Goal: Task Accomplishment & Management: Manage account settings

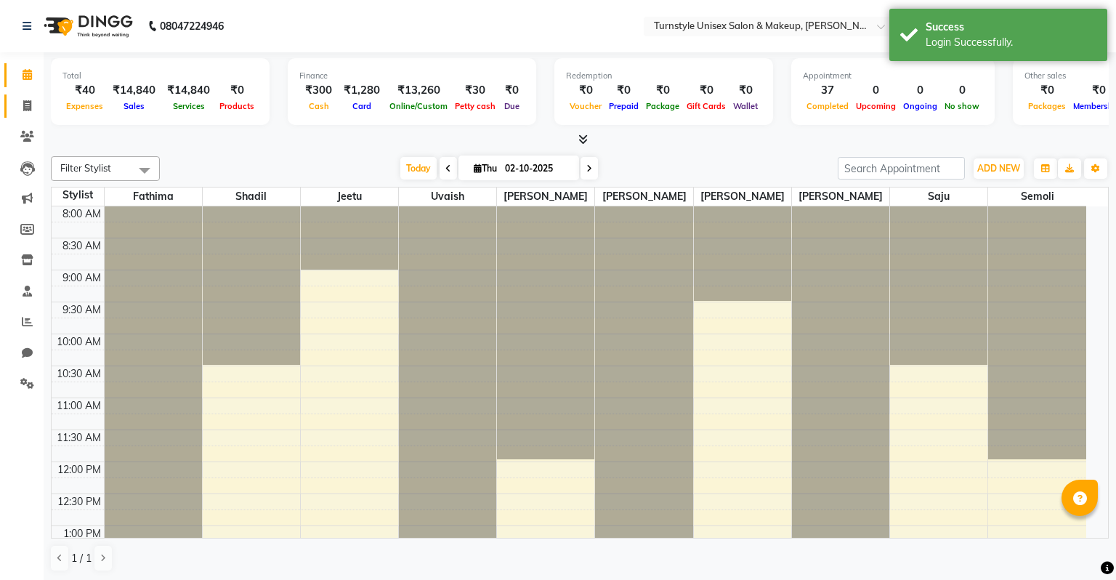
click at [32, 103] on span at bounding box center [27, 106] width 25 height 17
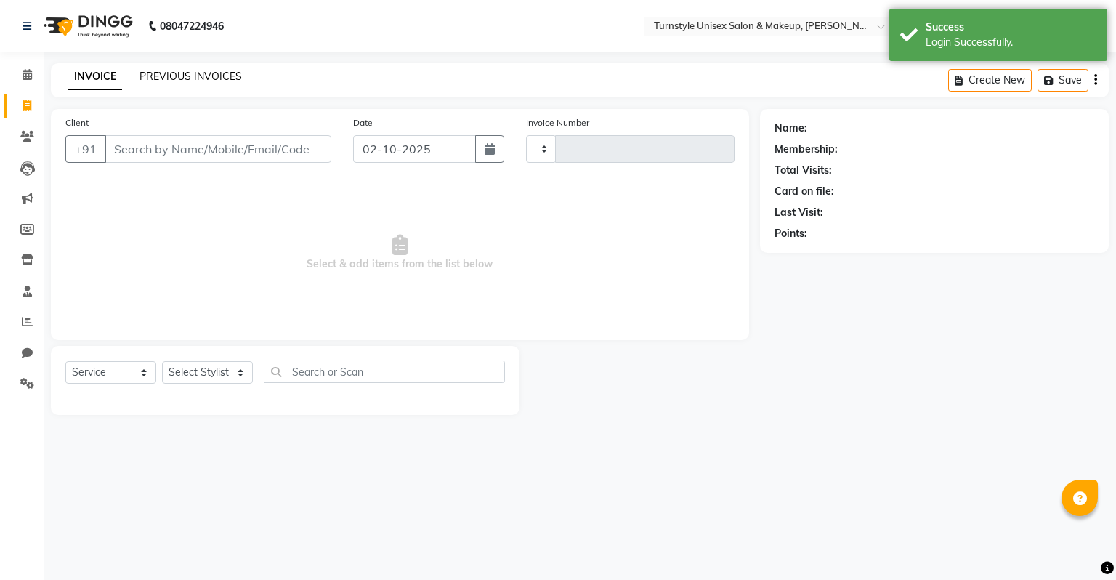
click at [153, 77] on link "PREVIOUS INVOICES" at bounding box center [190, 76] width 102 height 13
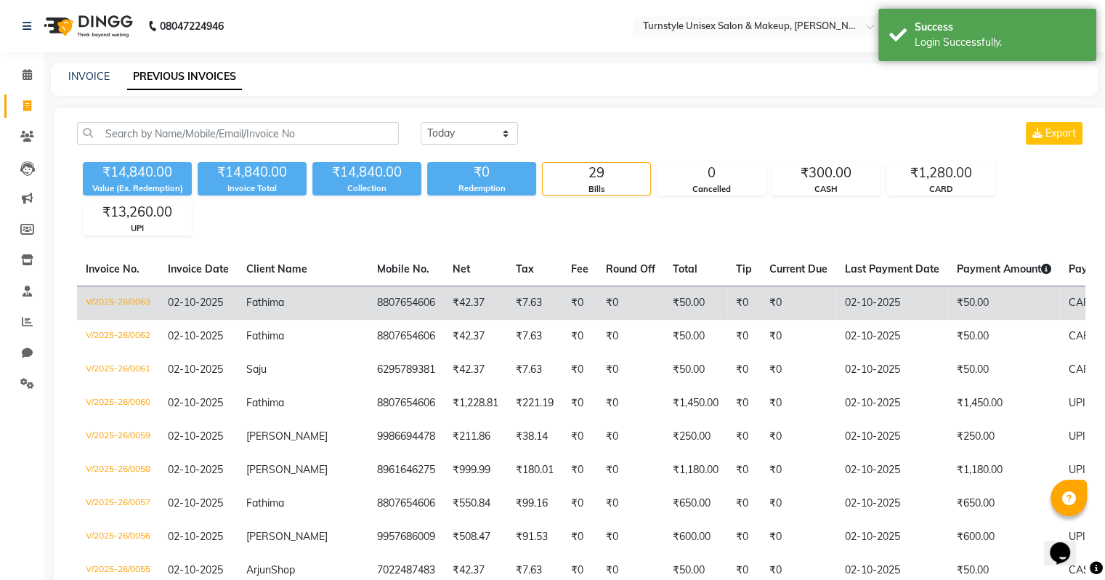
click at [118, 292] on td "V/2025-26/0063" at bounding box center [118, 302] width 82 height 34
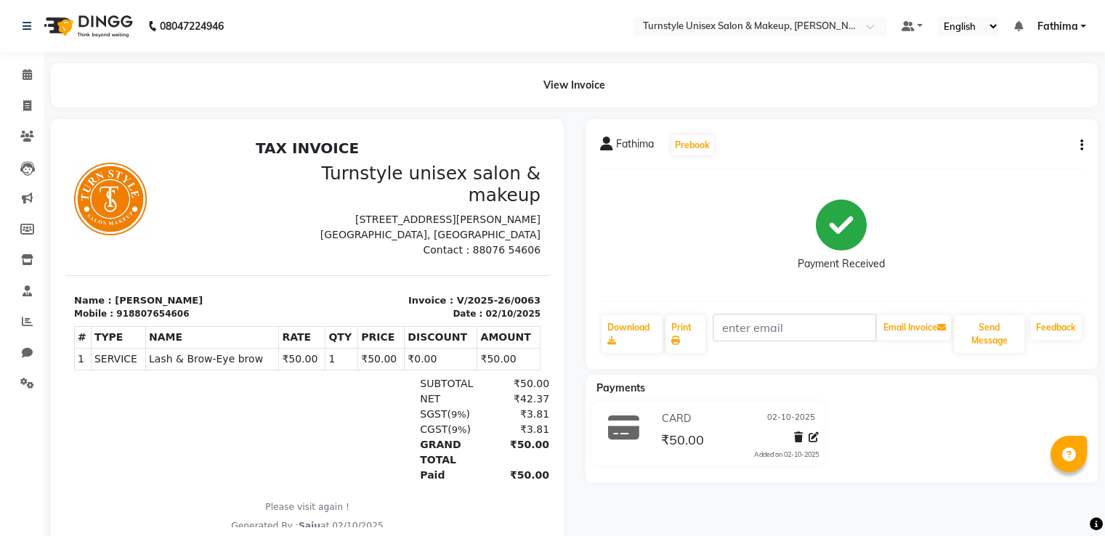
click at [1090, 147] on div "Fathima Prebook Payment Received Download Print Email Invoice Send Message Feed…" at bounding box center [841, 244] width 513 height 250
click at [1083, 148] on div "Fathima Prebook Payment Received Download Print Email Invoice Send Message Feed…" at bounding box center [841, 244] width 513 height 250
click at [1082, 145] on icon "button" at bounding box center [1081, 145] width 3 height 1
click at [1016, 113] on div "Cancel Invoice" at bounding box center [1009, 109] width 100 height 18
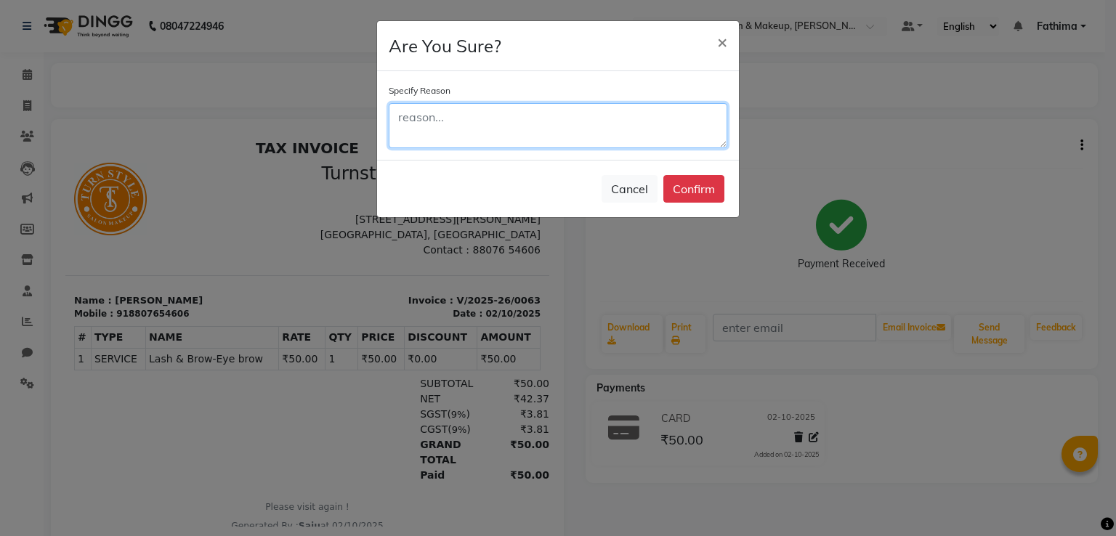
click at [631, 137] on textarea at bounding box center [558, 125] width 339 height 45
type textarea "demo"
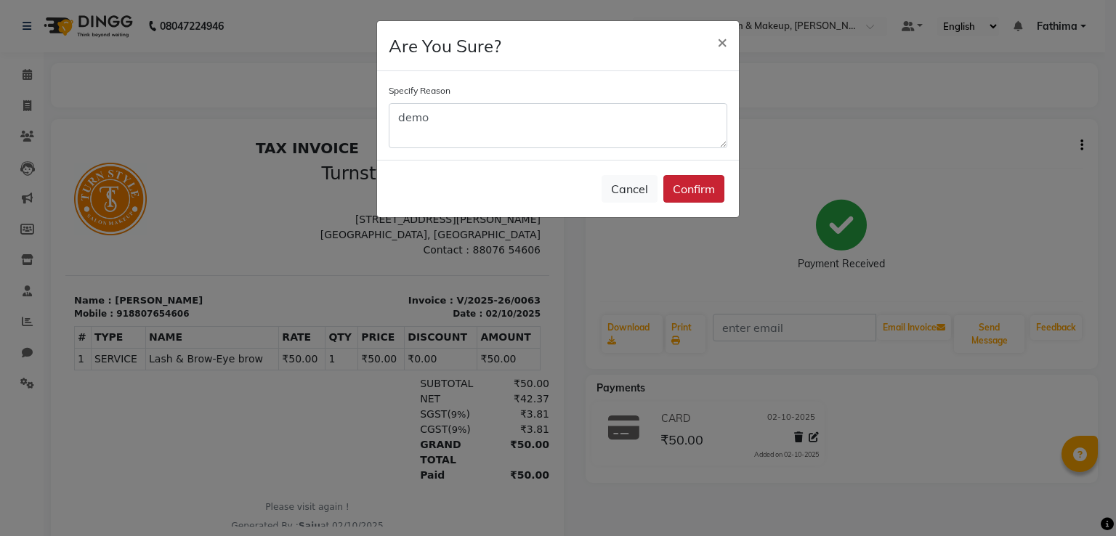
click at [686, 181] on button "Confirm" at bounding box center [693, 189] width 61 height 28
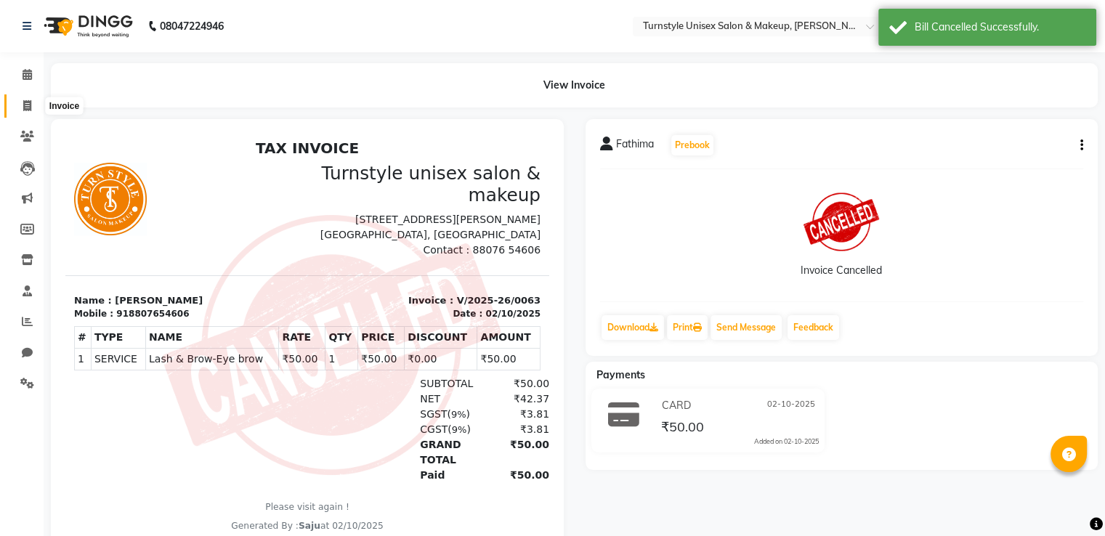
click at [27, 111] on span at bounding box center [27, 106] width 25 height 17
select select "9091"
select select "service"
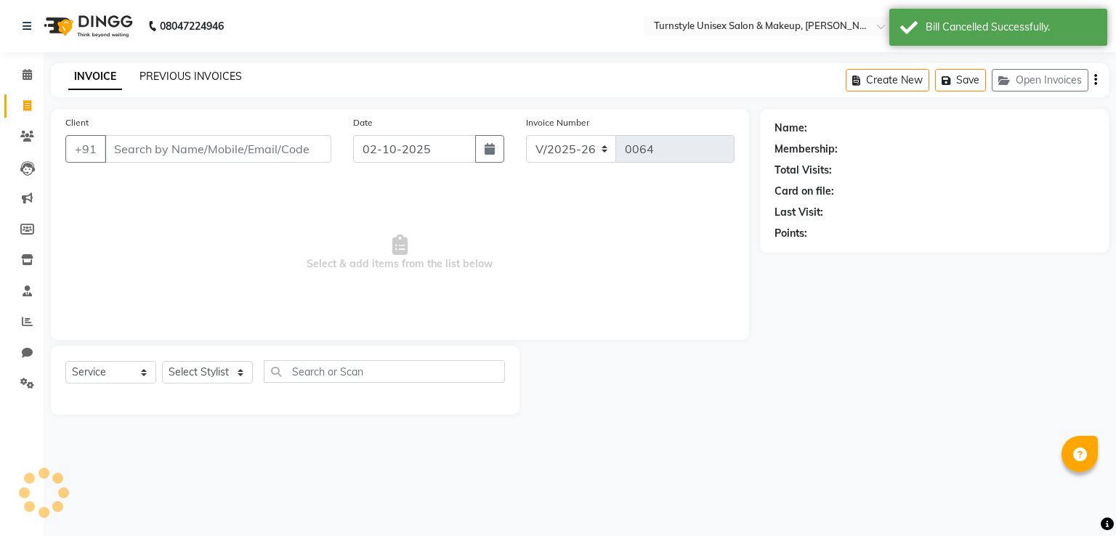
click at [163, 76] on link "PREVIOUS INVOICES" at bounding box center [190, 76] width 102 height 13
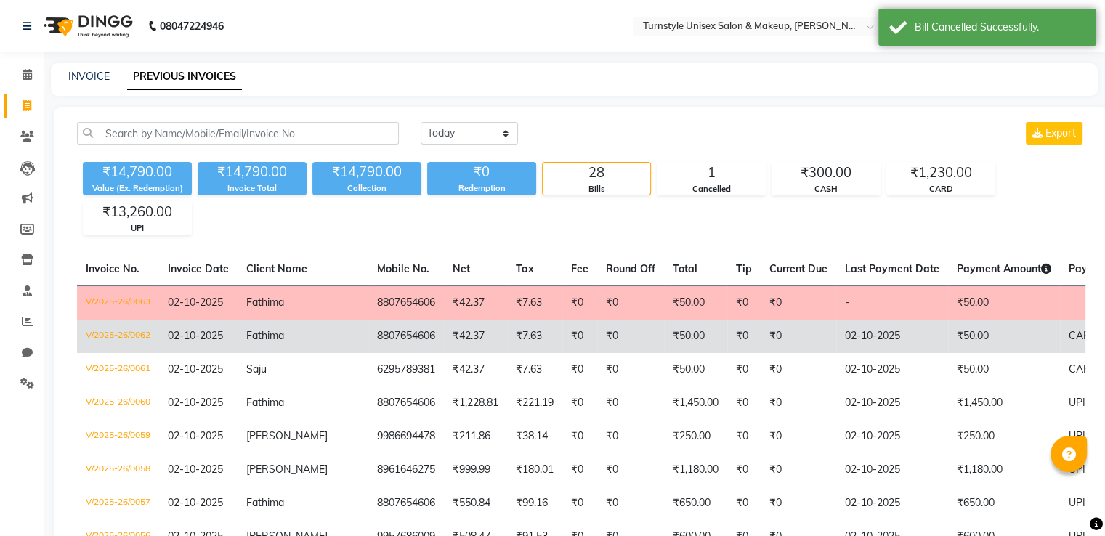
click at [198, 329] on span "02-10-2025" at bounding box center [195, 335] width 55 height 13
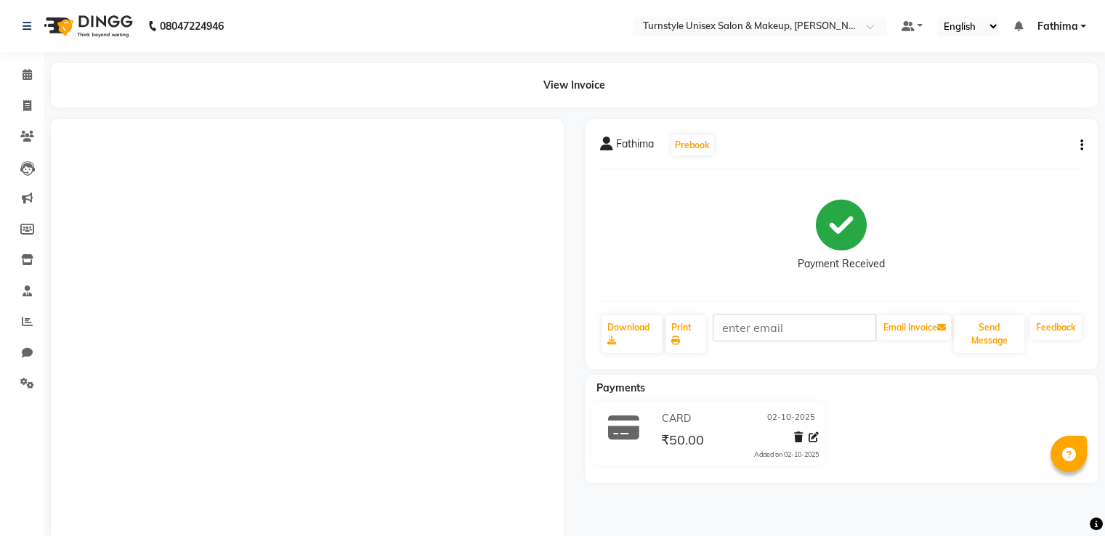
click at [1090, 146] on div "Fathima Prebook Payment Received Download Print Email Invoice Send Message Feed…" at bounding box center [841, 244] width 513 height 250
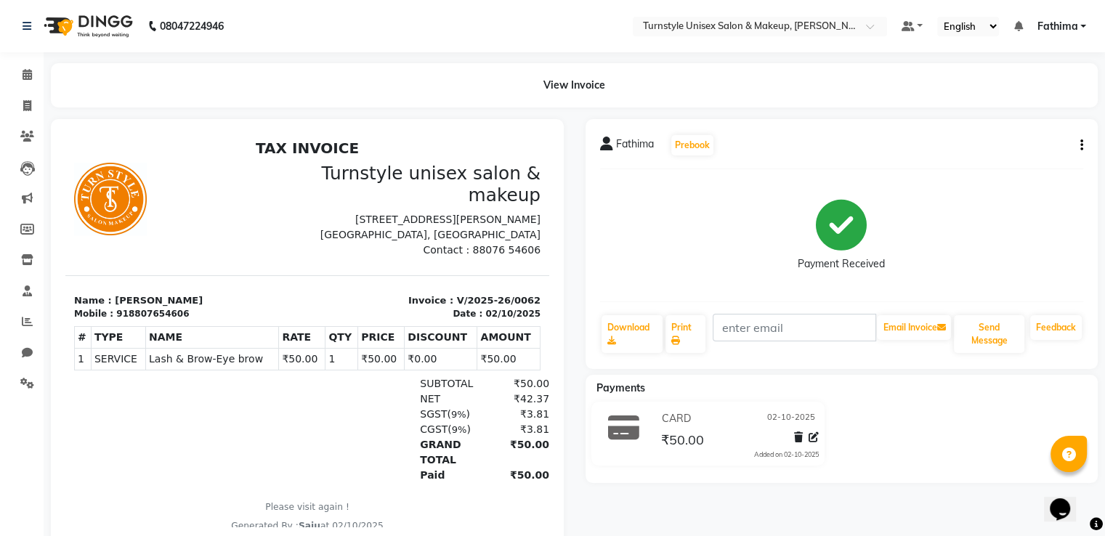
click at [1081, 146] on icon "button" at bounding box center [1081, 145] width 3 height 1
click at [1008, 112] on div "Cancel Invoice" at bounding box center [1009, 109] width 100 height 18
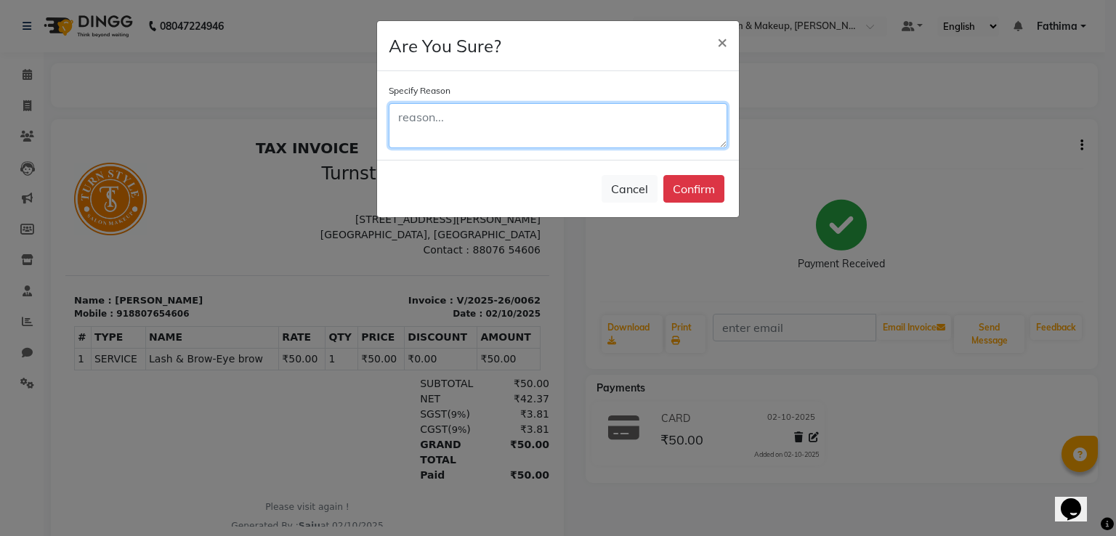
click at [497, 125] on textarea at bounding box center [558, 125] width 339 height 45
type textarea "demo"
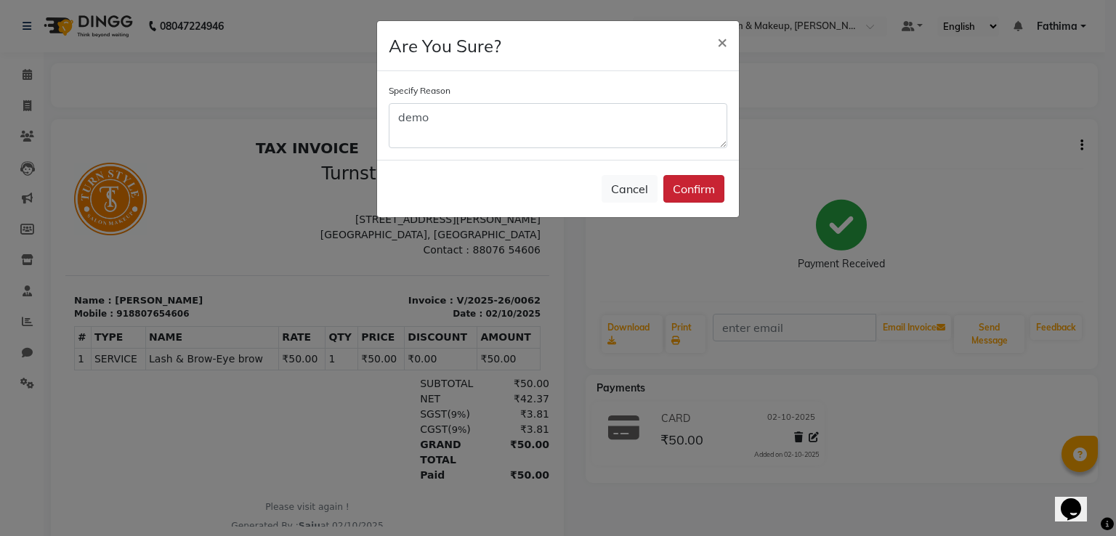
click at [673, 187] on button "Confirm" at bounding box center [693, 189] width 61 height 28
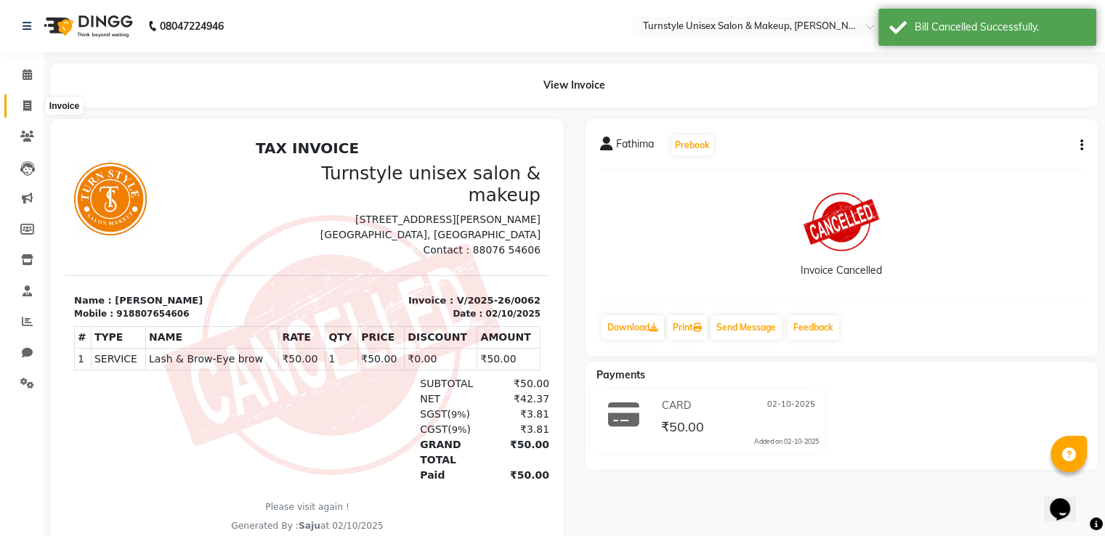
click at [28, 98] on span at bounding box center [27, 106] width 25 height 17
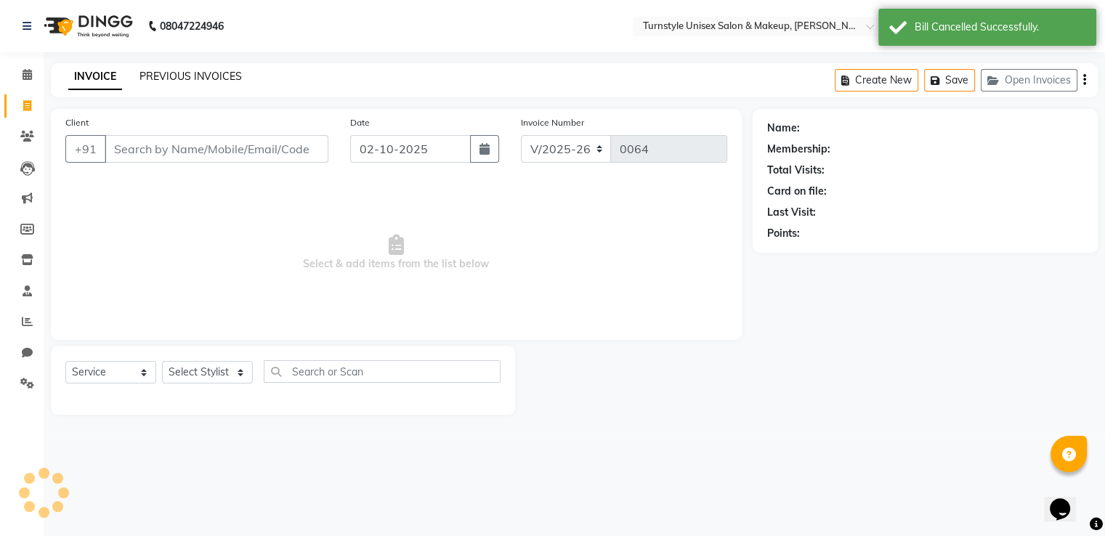
click at [150, 75] on link "PREVIOUS INVOICES" at bounding box center [190, 76] width 102 height 13
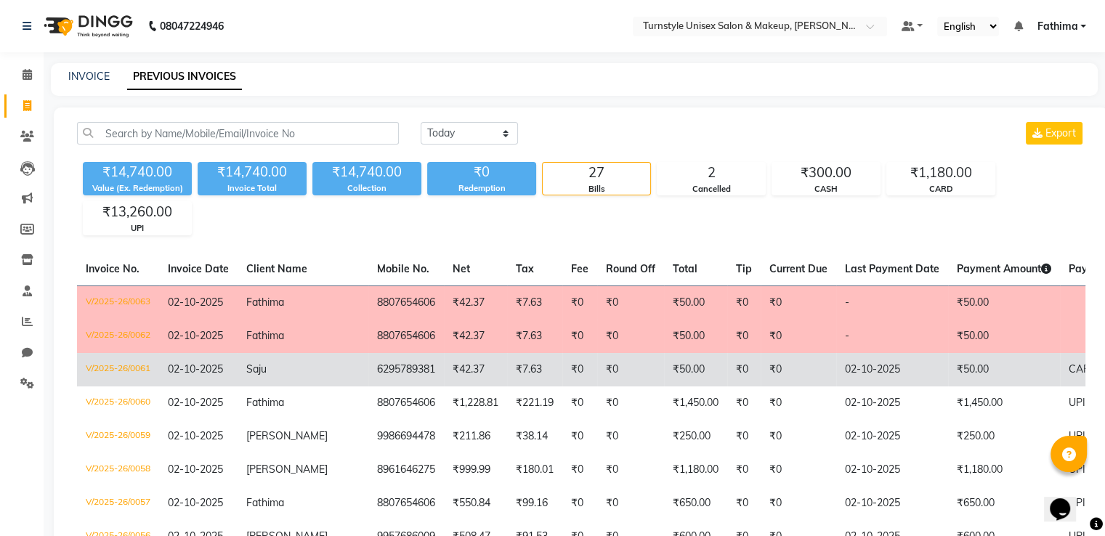
click at [195, 374] on span "02-10-2025" at bounding box center [195, 368] width 55 height 13
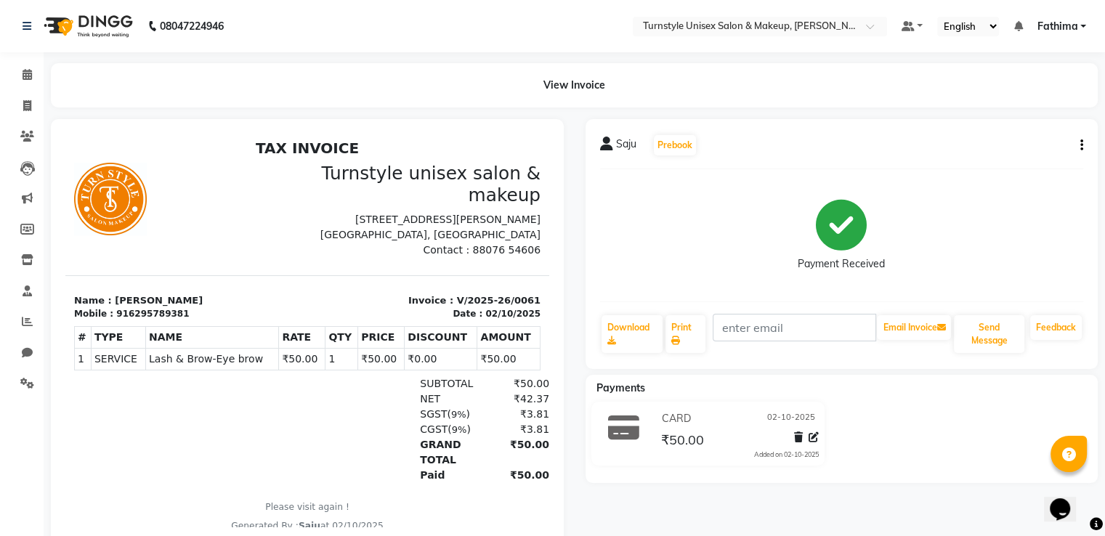
click at [1079, 147] on button "button" at bounding box center [1078, 145] width 9 height 15
click at [987, 110] on div "Cancel Invoice" at bounding box center [1009, 109] width 100 height 18
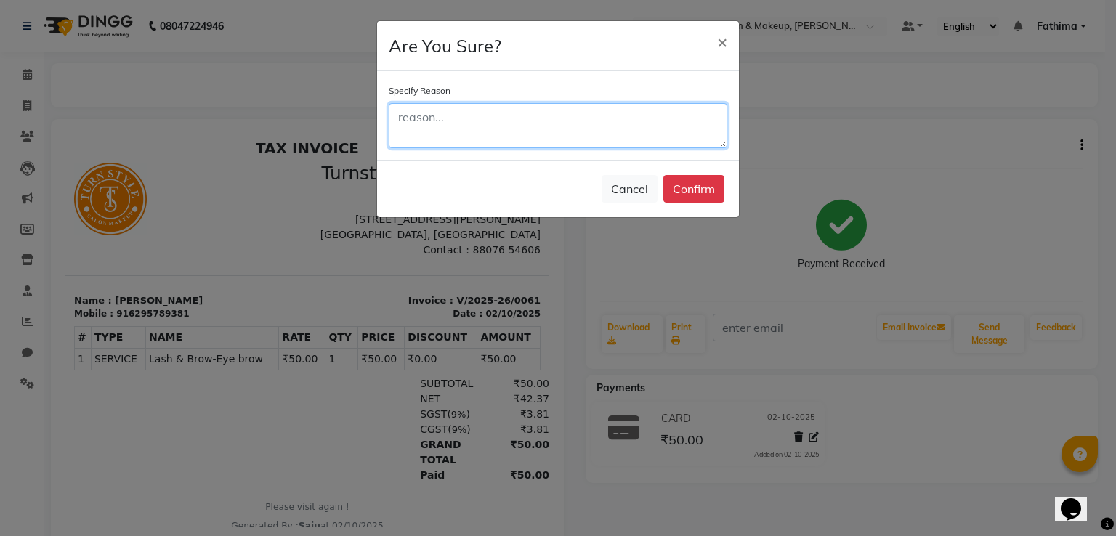
click at [498, 118] on textarea at bounding box center [558, 125] width 339 height 45
type textarea "demo"
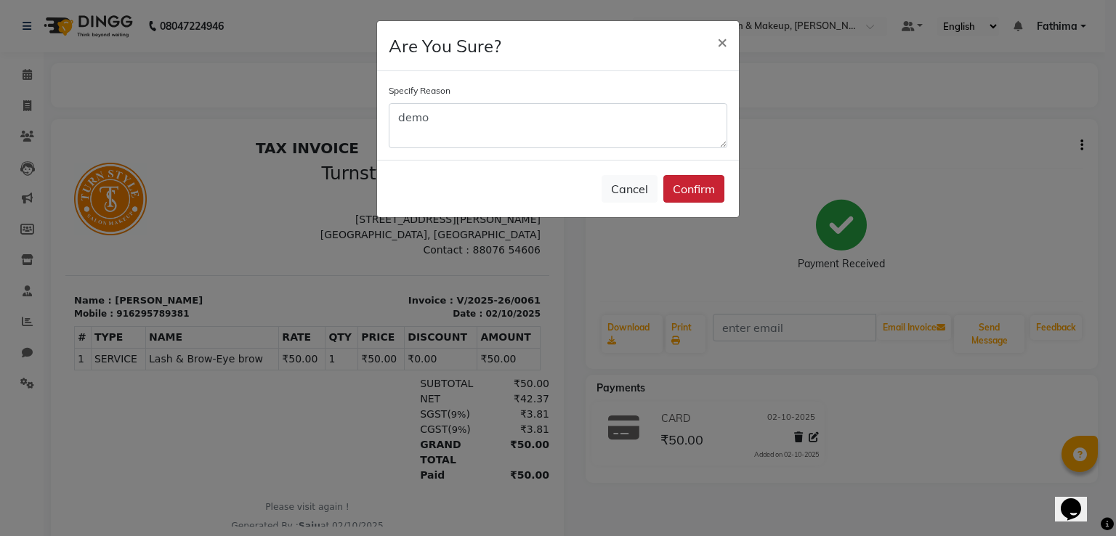
click at [684, 187] on button "Confirm" at bounding box center [693, 189] width 61 height 28
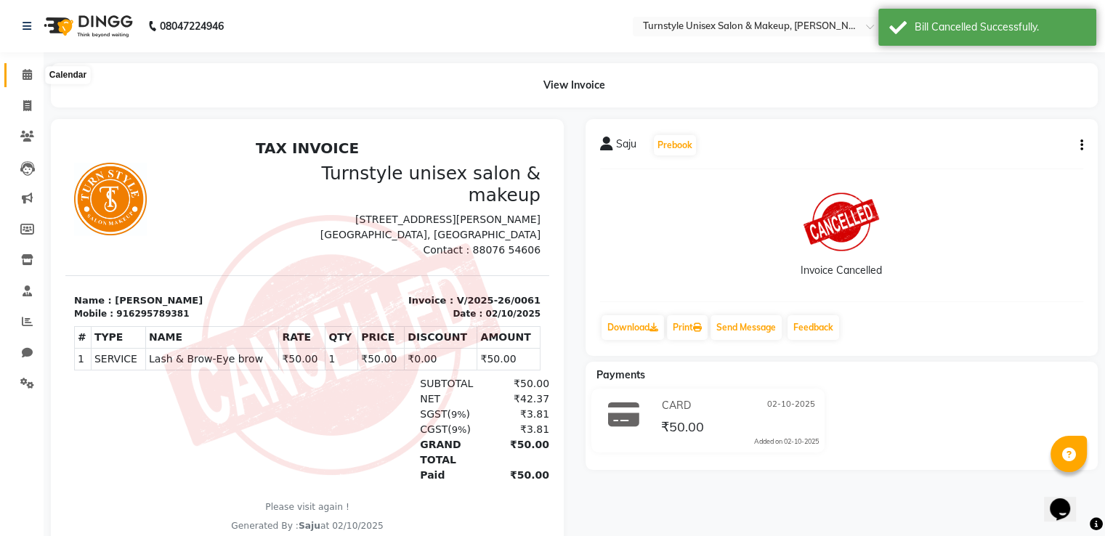
click at [29, 78] on icon at bounding box center [27, 74] width 9 height 11
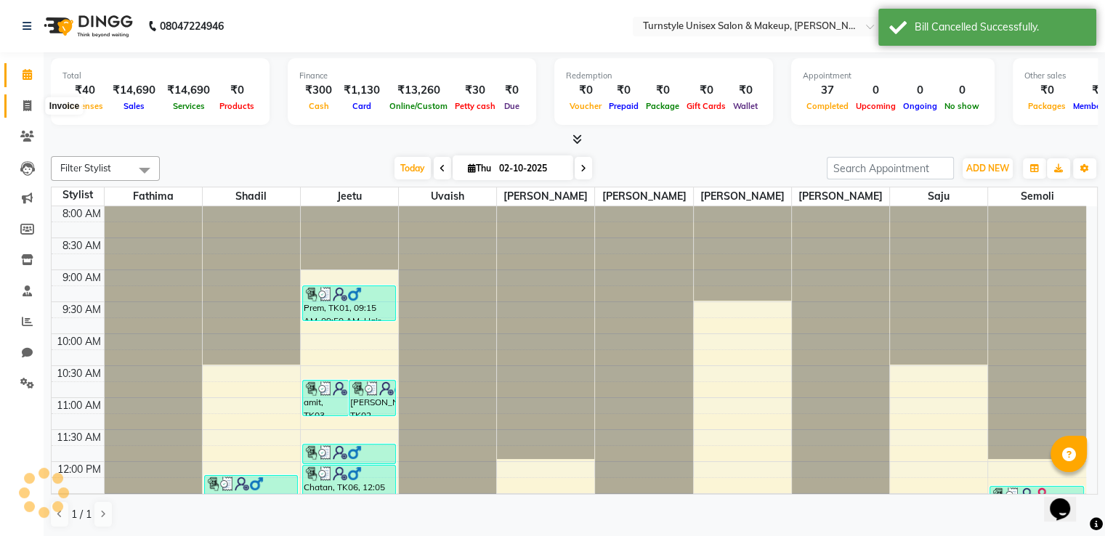
drag, startPoint x: 27, startPoint y: 112, endPoint x: 43, endPoint y: 110, distance: 16.1
click at [27, 112] on span at bounding box center [27, 106] width 25 height 17
select select "service"
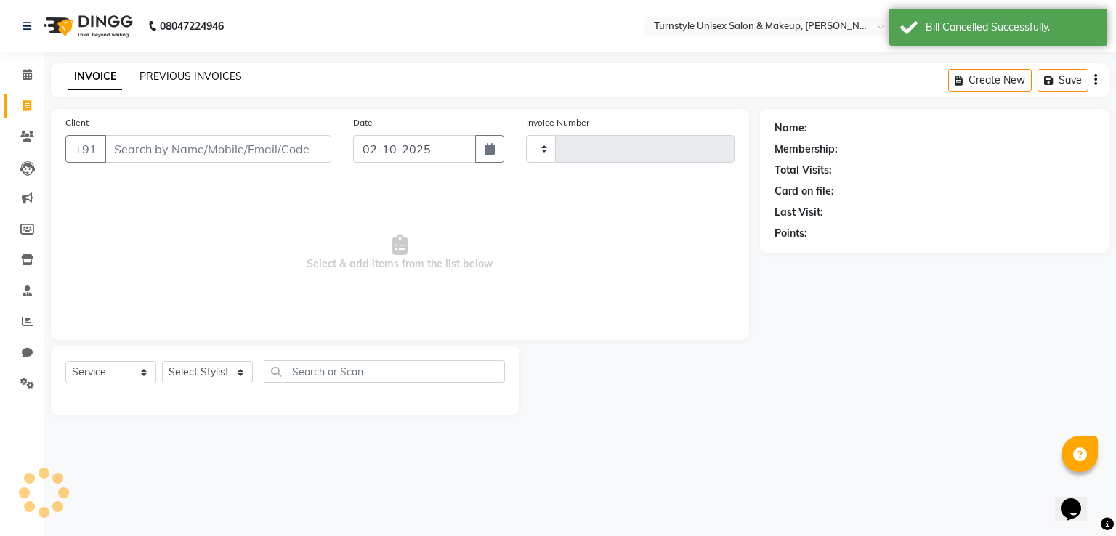
click at [166, 79] on link "PREVIOUS INVOICES" at bounding box center [190, 76] width 102 height 13
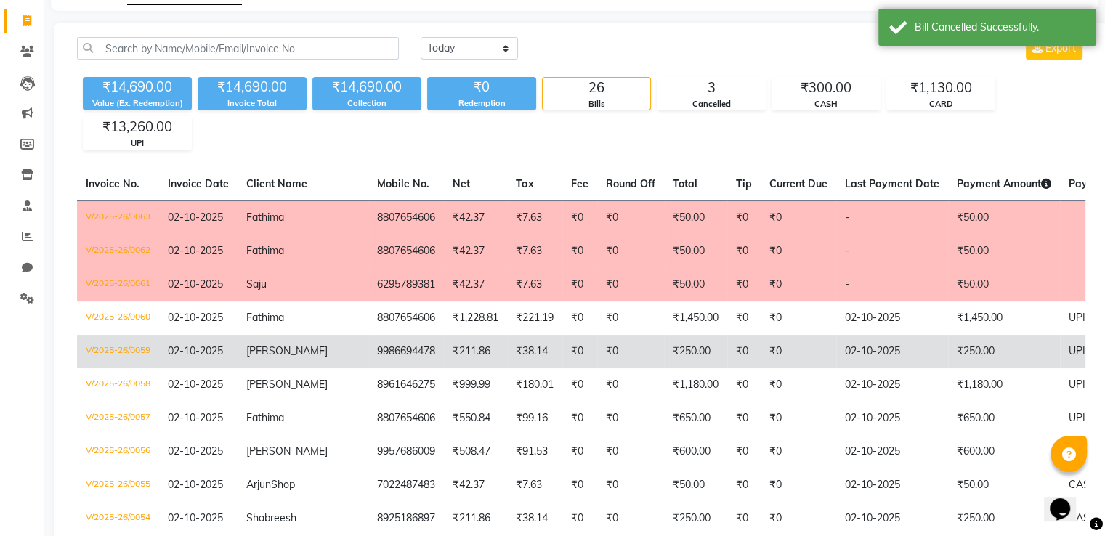
scroll to position [145, 0]
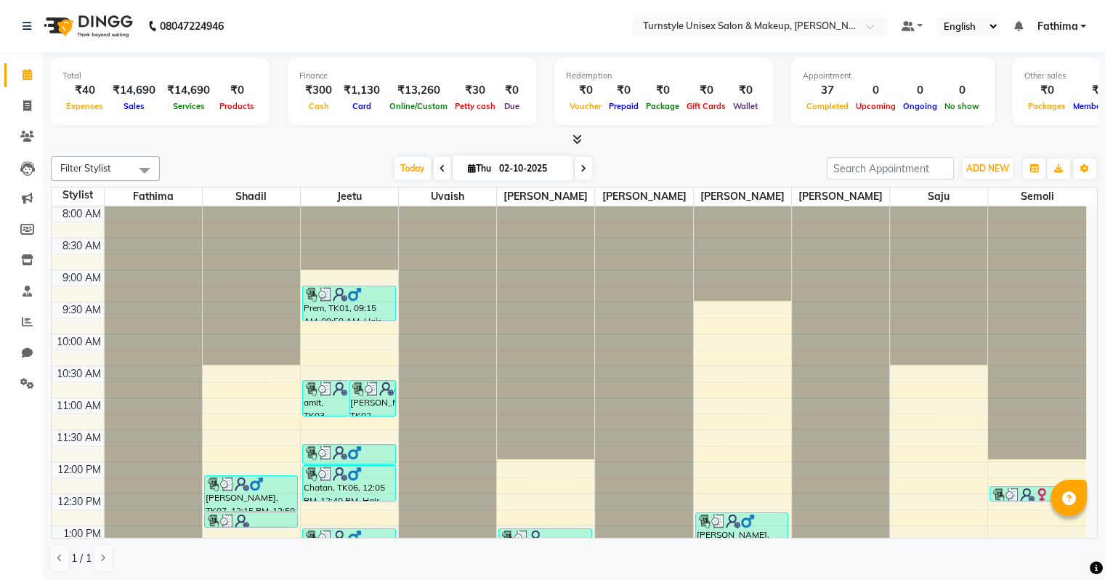
click at [578, 134] on icon at bounding box center [576, 139] width 9 height 11
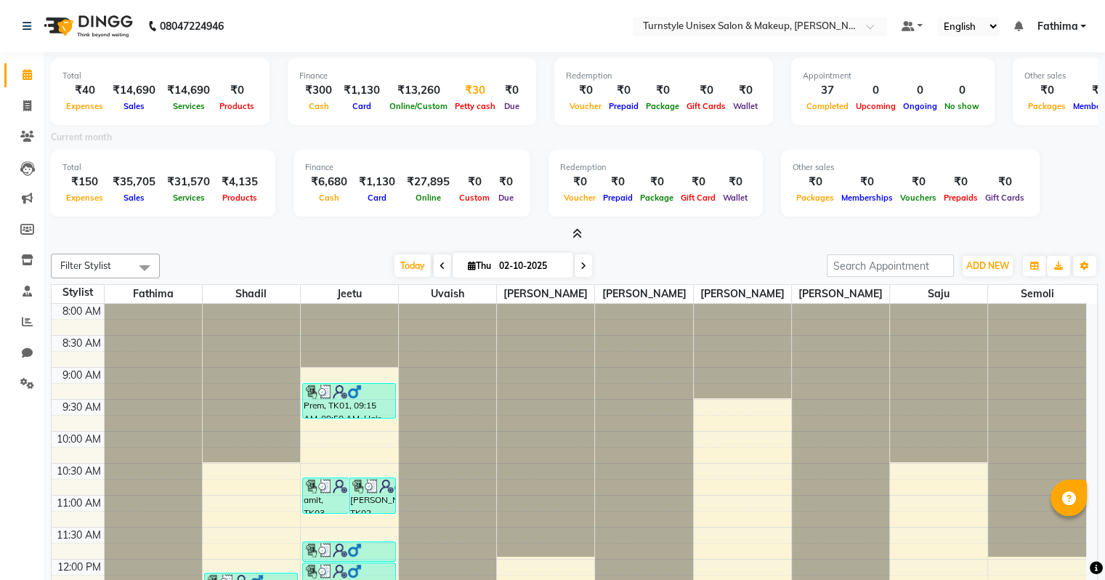
click at [460, 88] on div "₹30" at bounding box center [475, 90] width 48 height 17
select select "8352"
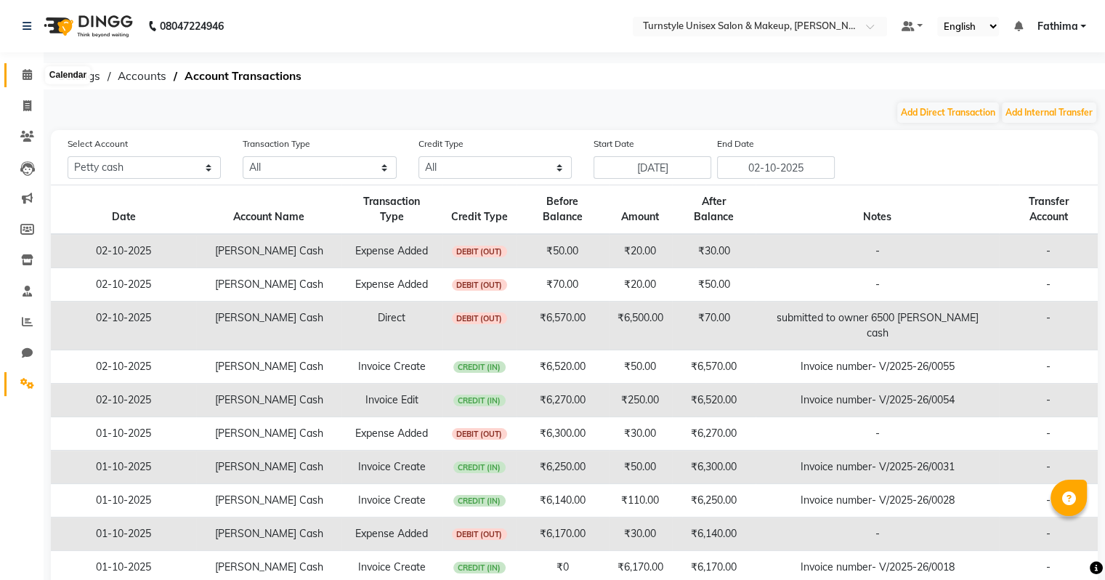
click at [24, 75] on icon at bounding box center [27, 74] width 9 height 11
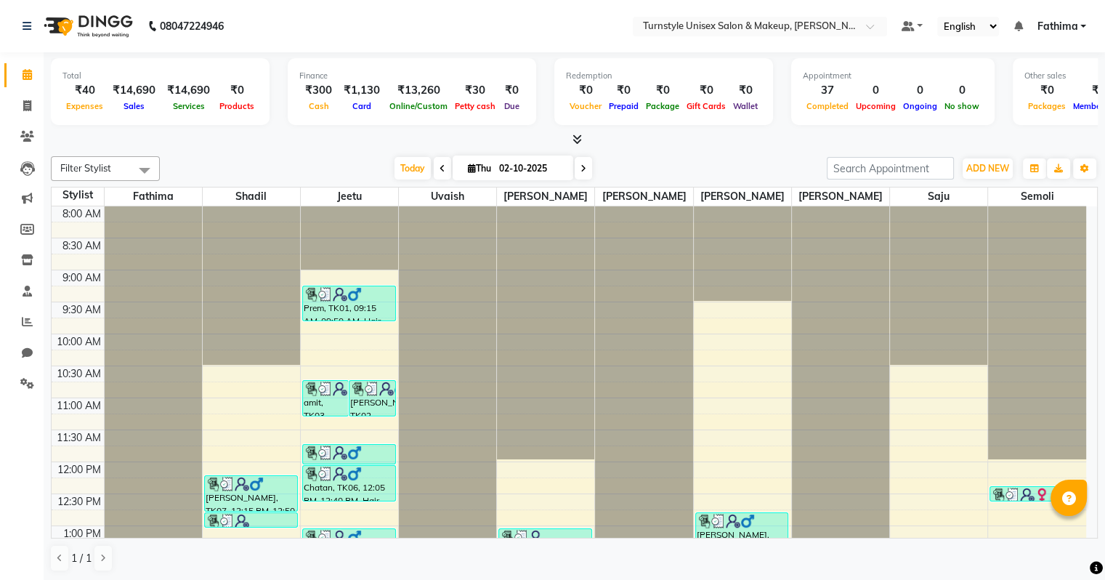
click at [578, 138] on icon at bounding box center [576, 139] width 9 height 11
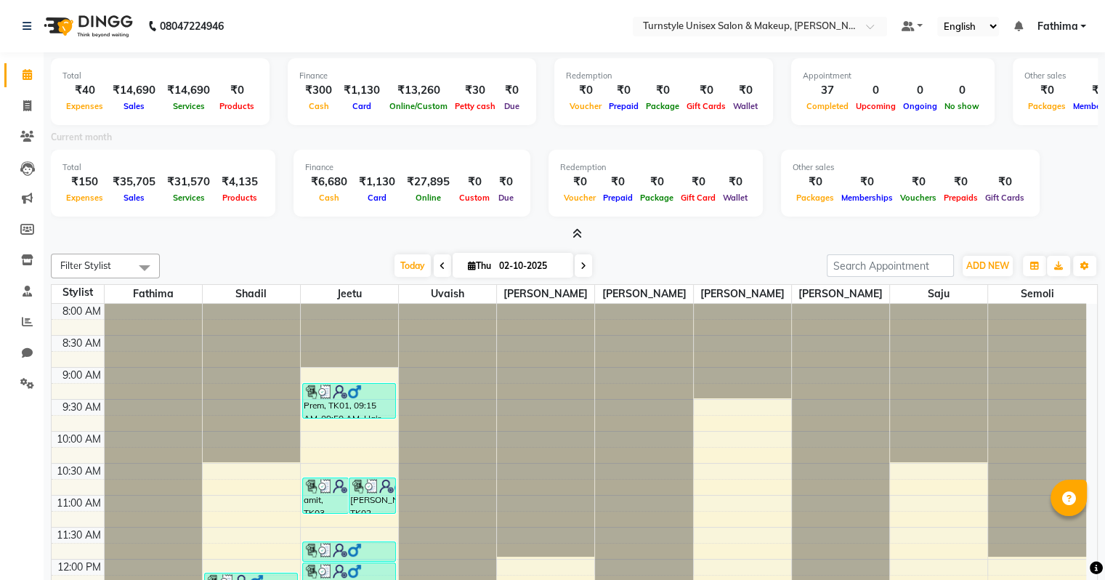
click at [574, 235] on icon at bounding box center [576, 233] width 9 height 11
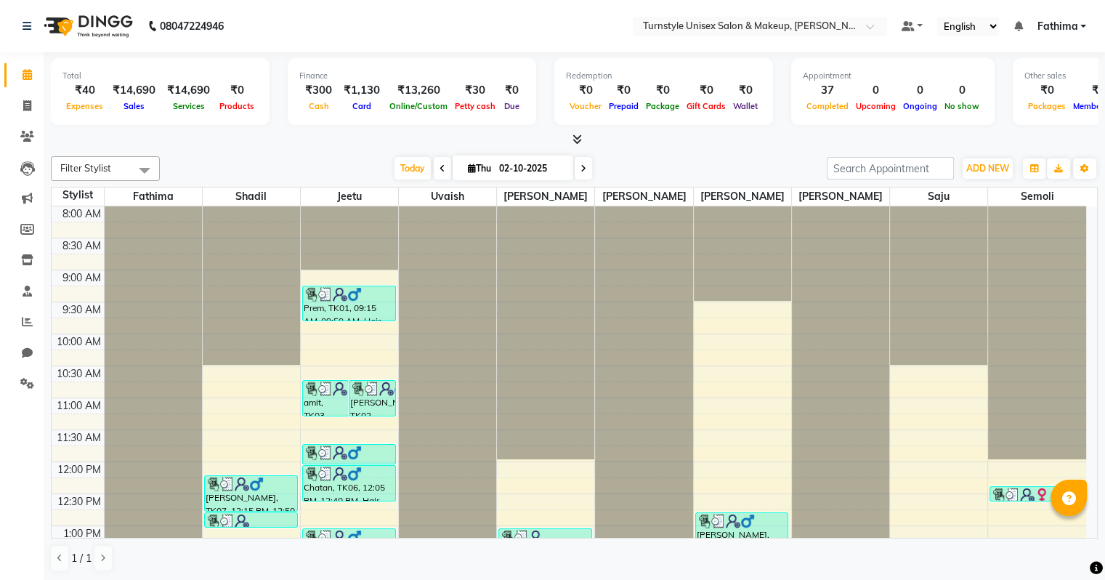
click at [578, 136] on icon at bounding box center [576, 139] width 9 height 11
